Goal: Task Accomplishment & Management: Use online tool/utility

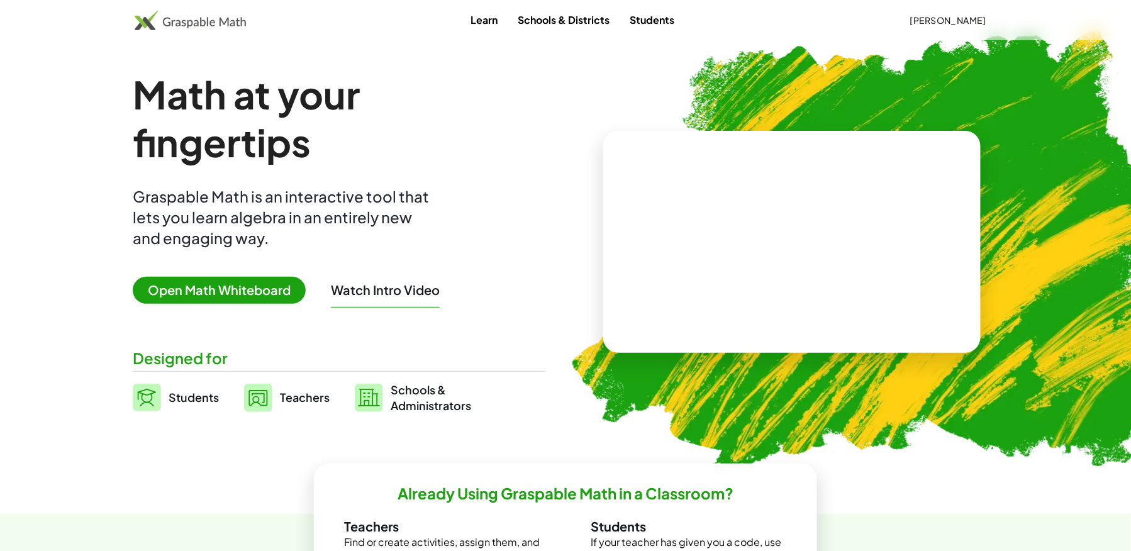
click at [222, 294] on span "Open Math Whiteboard" at bounding box center [219, 290] width 173 height 27
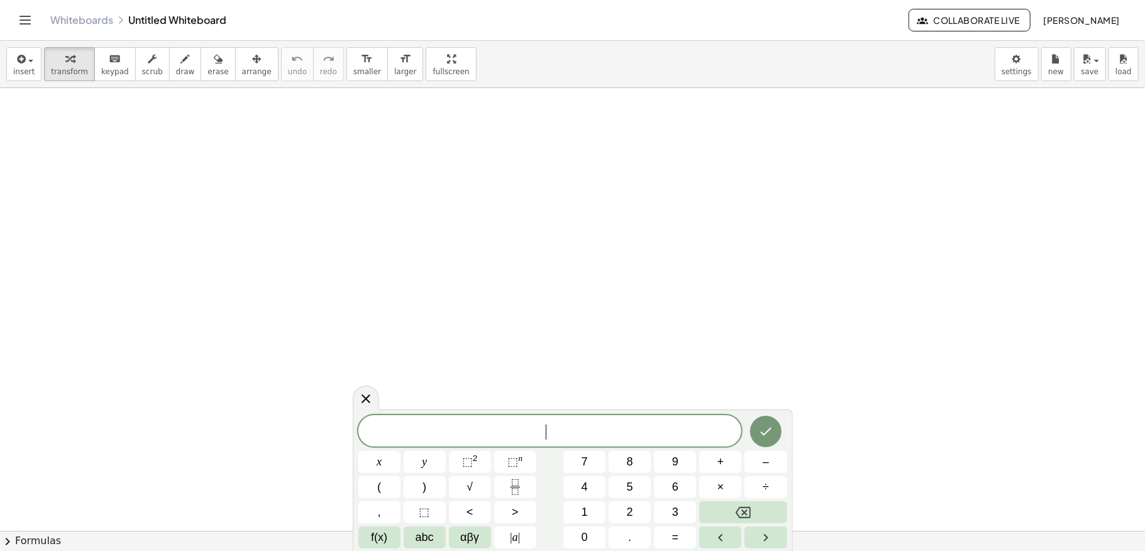
click at [73, 19] on link "Whiteboards" at bounding box center [81, 20] width 63 height 13
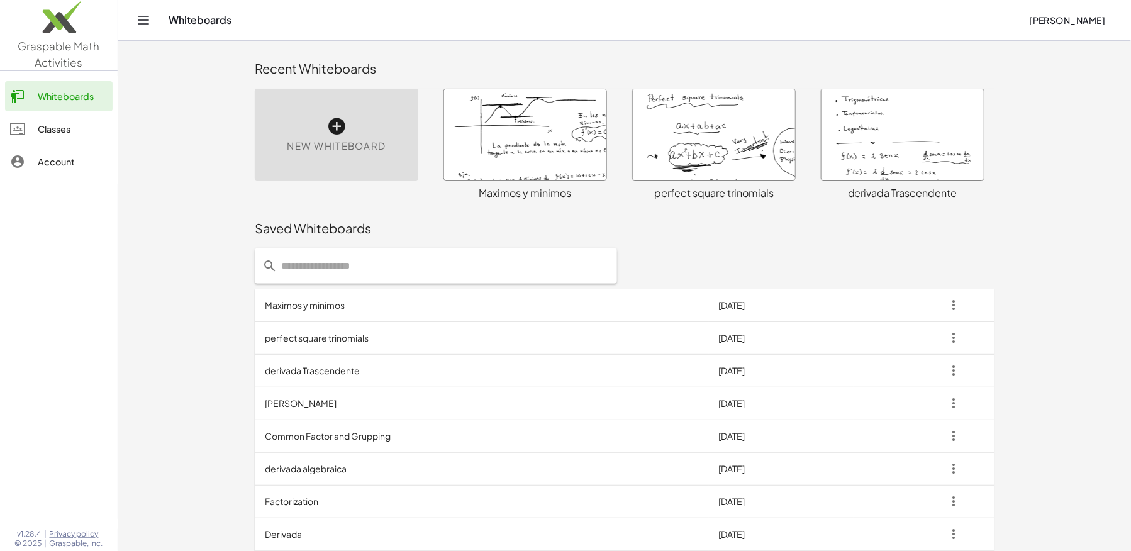
click at [338, 335] on td "perfect square trinomials" at bounding box center [482, 337] width 454 height 33
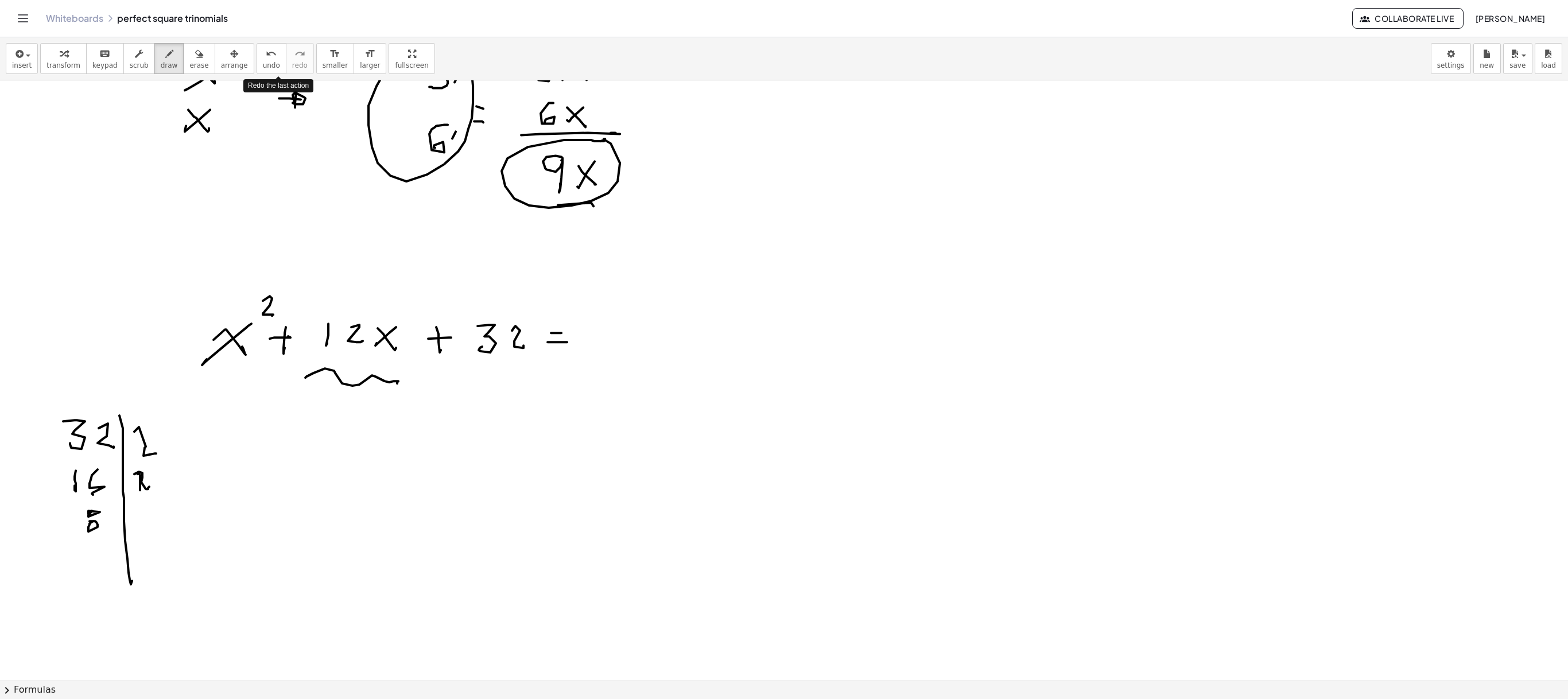
scroll to position [4967, 0]
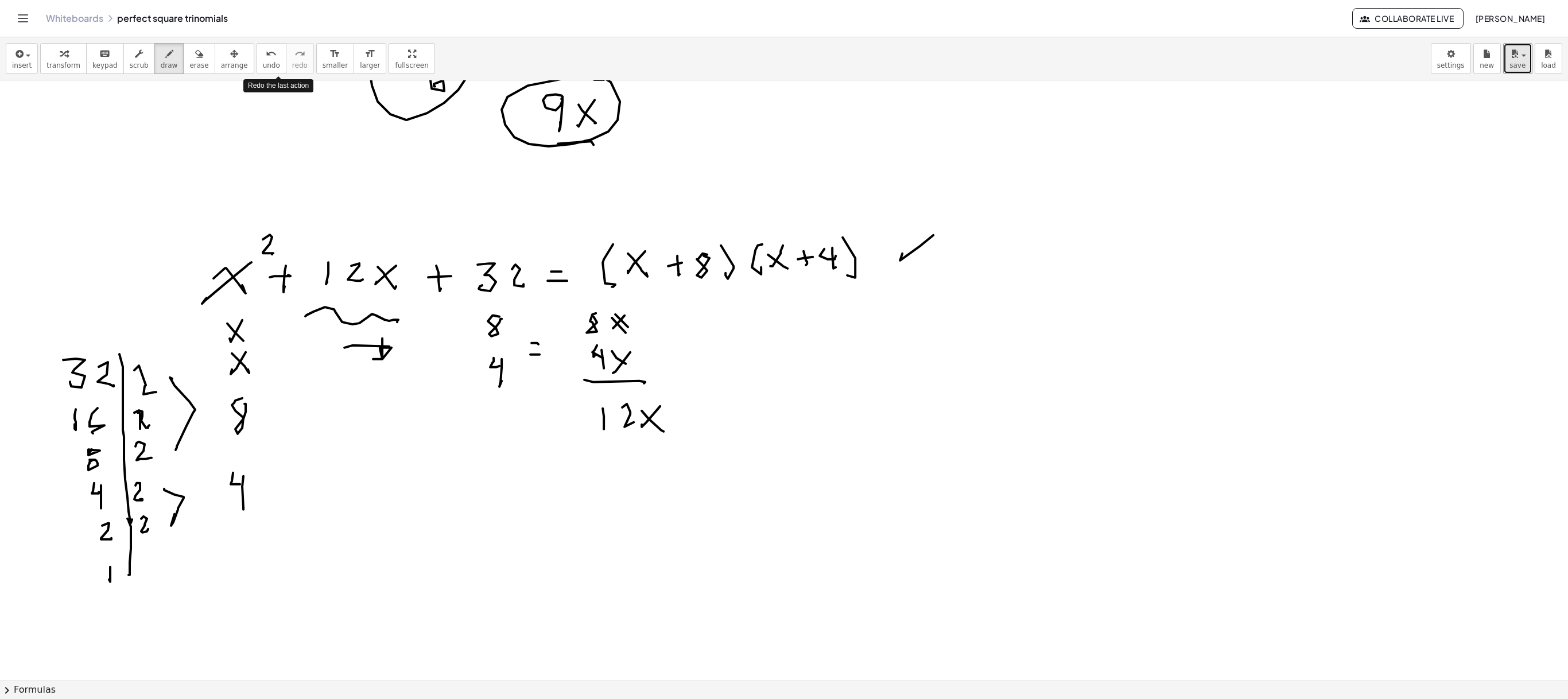
click at [1044, 67] on span "save" at bounding box center [1518, 65] width 16 height 8
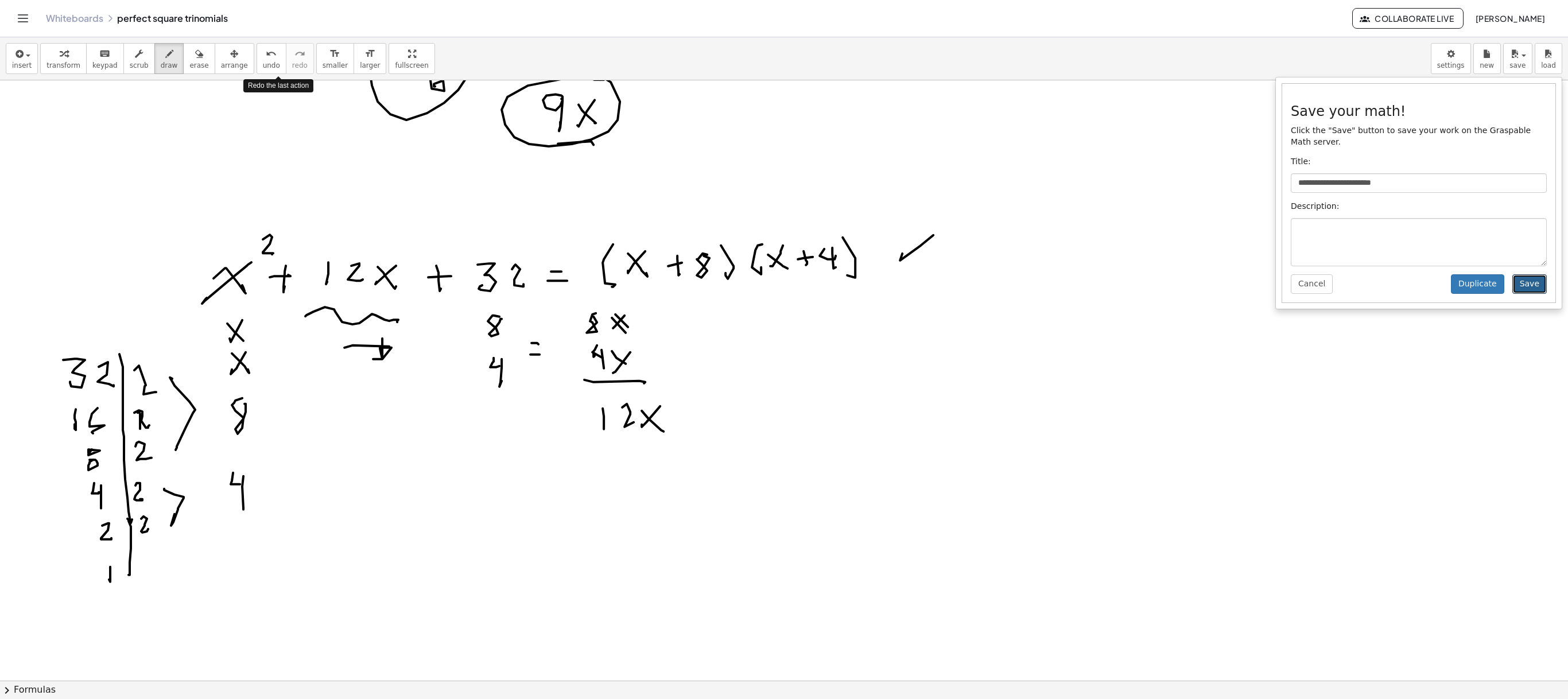
click at [1044, 286] on button "Save" at bounding box center [1530, 284] width 35 height 19
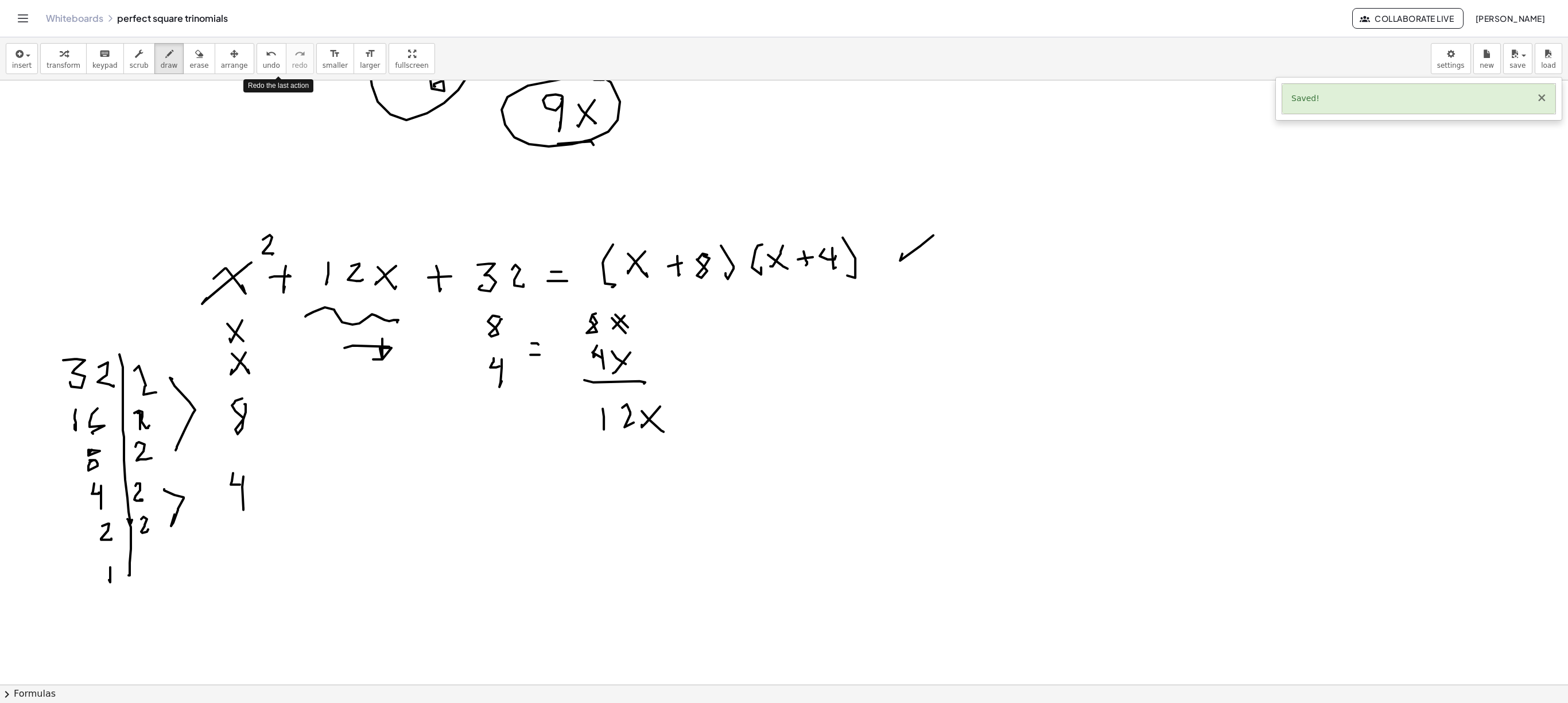
click at [1044, 94] on button "×" at bounding box center [1541, 98] width 10 height 12
click at [67, 19] on link "Whiteboards" at bounding box center [74, 18] width 57 height 12
